Goal: Information Seeking & Learning: Compare options

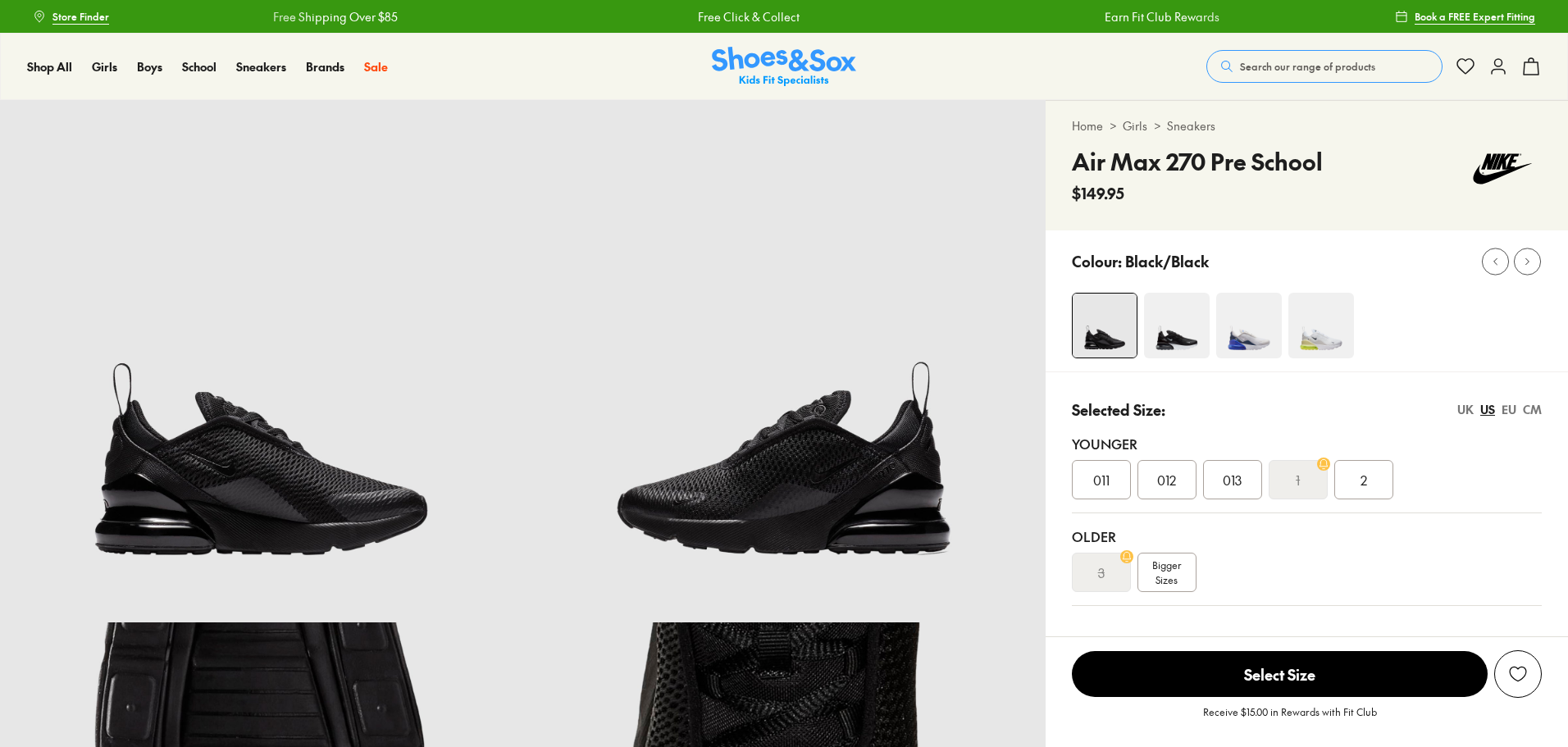
select select "*"
click at [1185, 325] on img at bounding box center [1176, 325] width 65 height 65
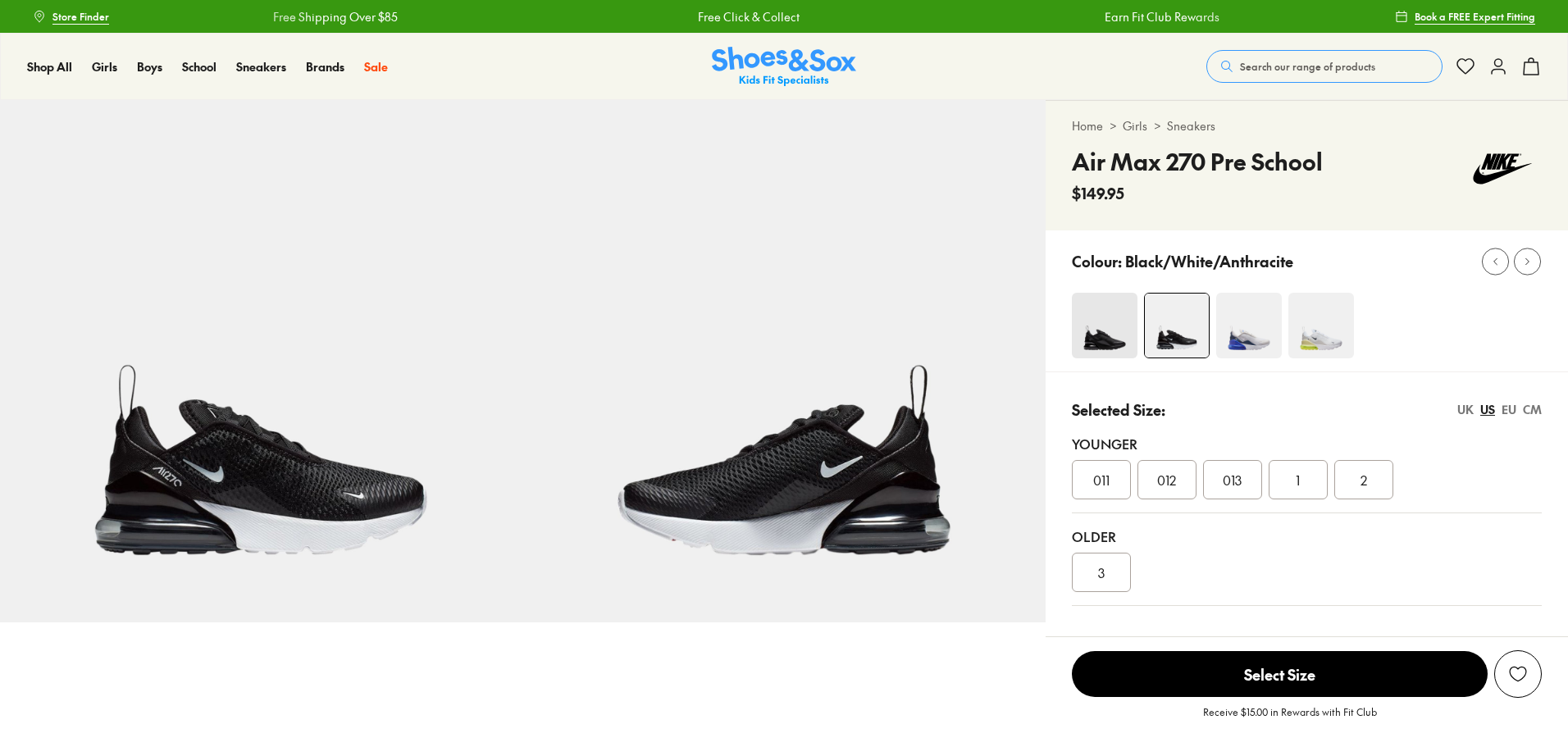
select select "*"
click at [1113, 328] on img at bounding box center [1104, 325] width 65 height 65
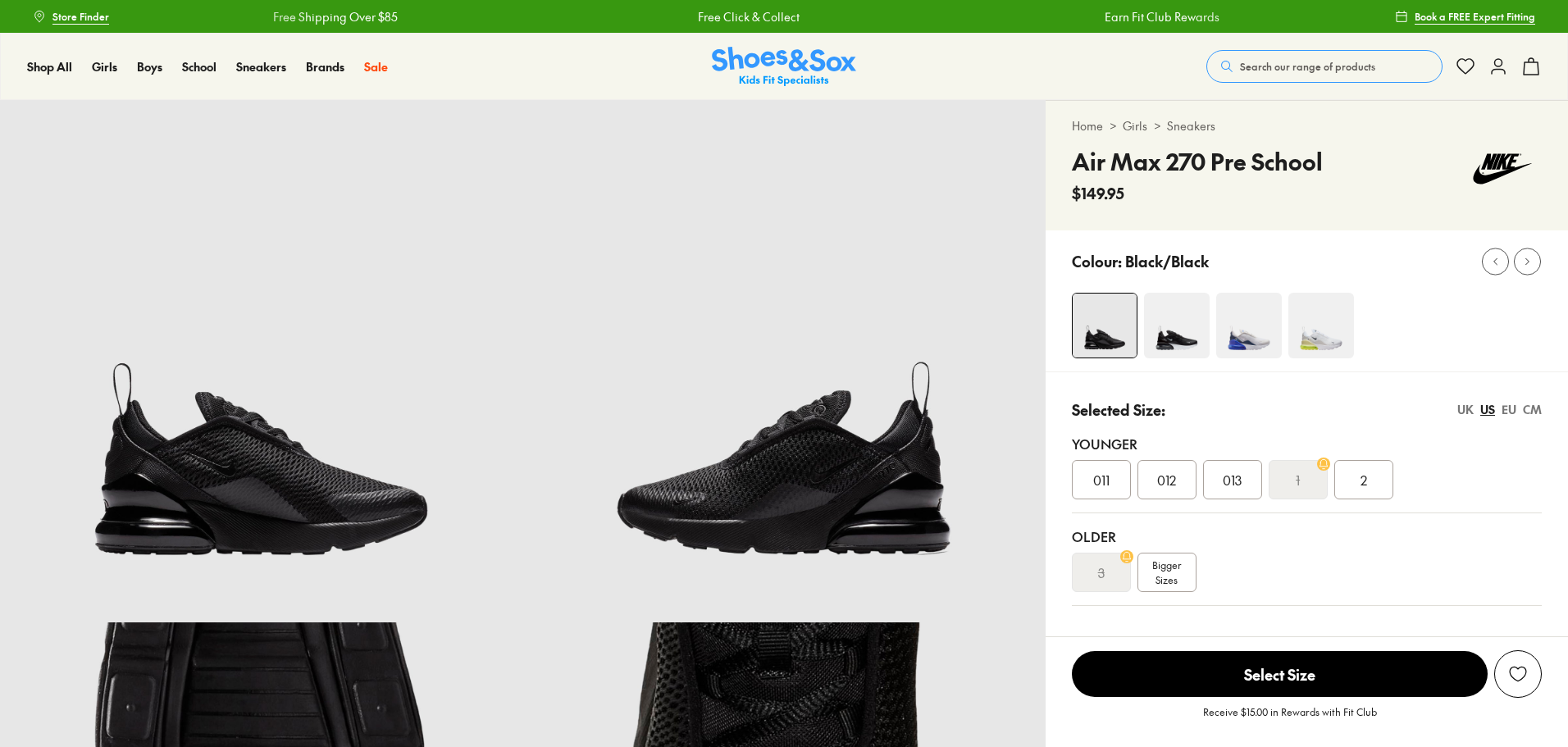
select select "*"
click at [1227, 340] on img at bounding box center [1249, 325] width 65 height 65
